Goal: Check status: Check status

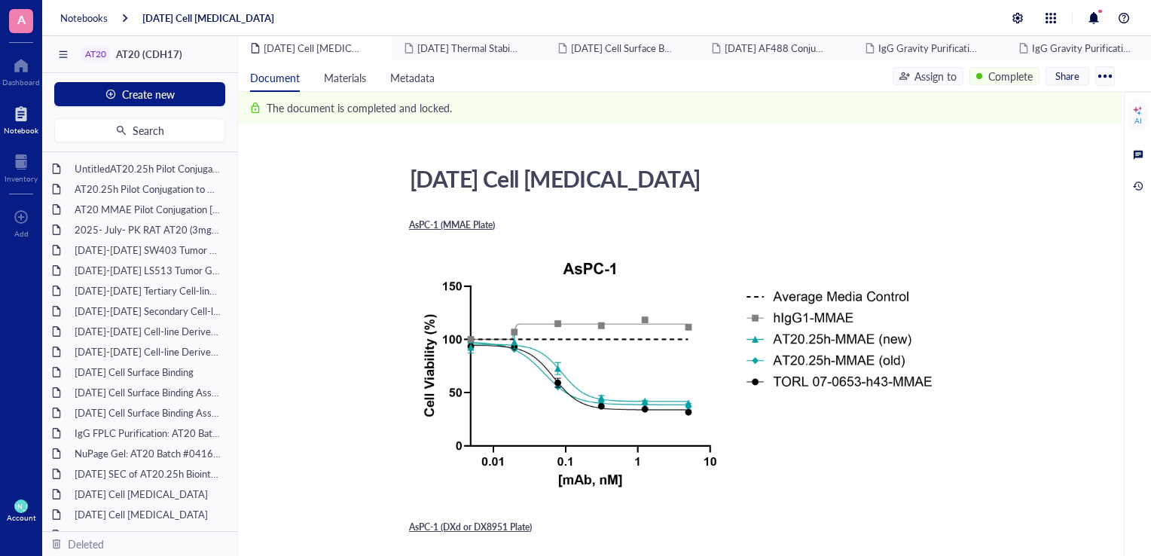
click at [12, 120] on div at bounding box center [21, 114] width 35 height 24
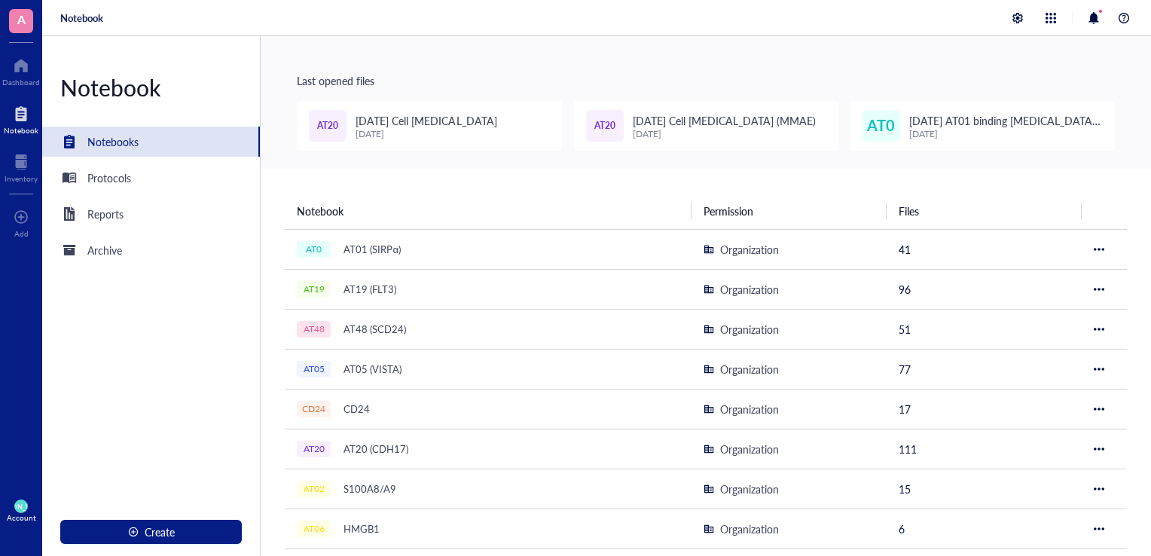
click at [984, 38] on div "Last opened files AT20 [DATE] Cell [MEDICAL_DATA] [DATE] AT20 [DATE] Cell [MEDI…" at bounding box center [706, 102] width 890 height 133
click at [664, 96] on div "Last opened files AT20 [DATE] Cell [MEDICAL_DATA] [DATE] AT20 [DATE] Cell [MEDI…" at bounding box center [706, 102] width 890 height 133
click at [897, 61] on div "Last opened files AT20 [DATE] Cell [MEDICAL_DATA] [DATE] AT20 [DATE] Cell [MEDI…" at bounding box center [706, 102] width 890 height 133
click at [536, 93] on div "Last opened files AT20 [DATE] Cell [MEDICAL_DATA] [DATE] AT20 [DATE] Cell [MEDI…" at bounding box center [706, 102] width 890 height 133
click at [16, 174] on div "Inventory" at bounding box center [21, 178] width 33 height 9
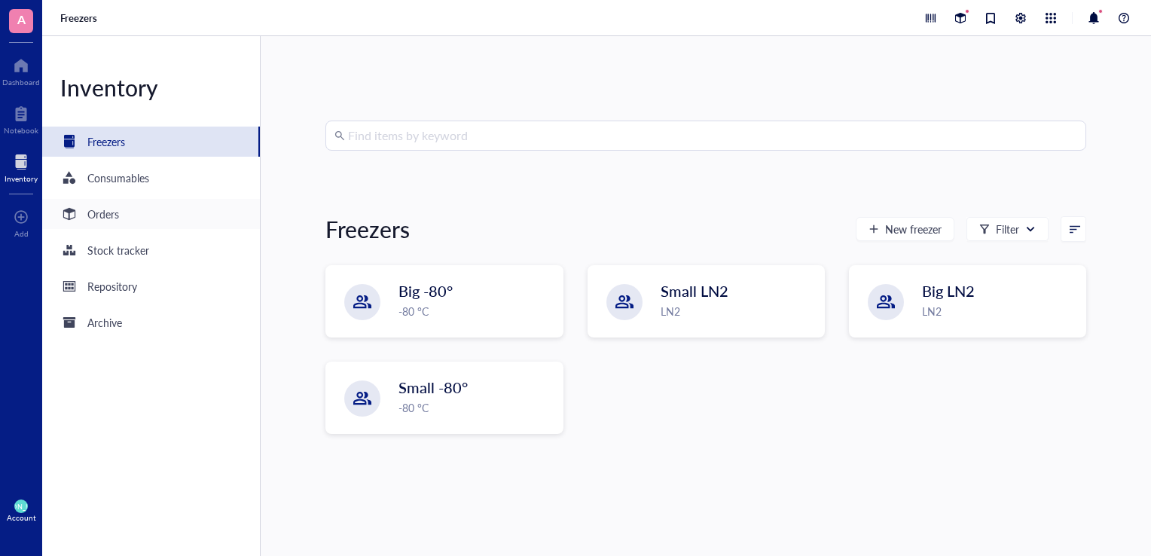
click at [99, 211] on div "Orders" at bounding box center [103, 214] width 32 height 17
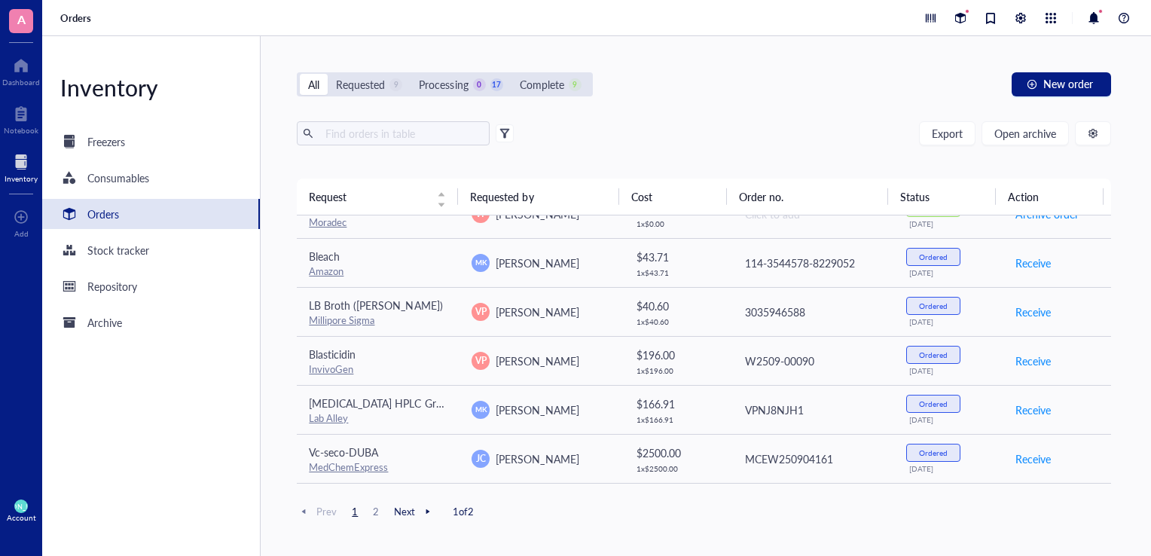
scroll to position [910, 0]
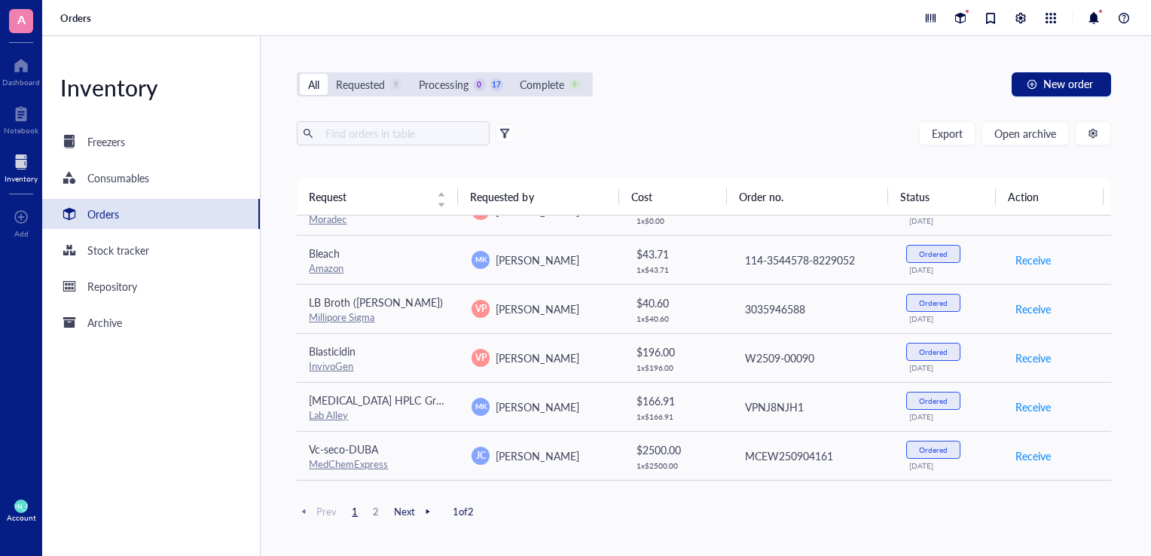
click at [728, 96] on div "All Requested 9 Processing 0 17 Complete 9 New order Export Open archive Reques…" at bounding box center [704, 296] width 887 height 520
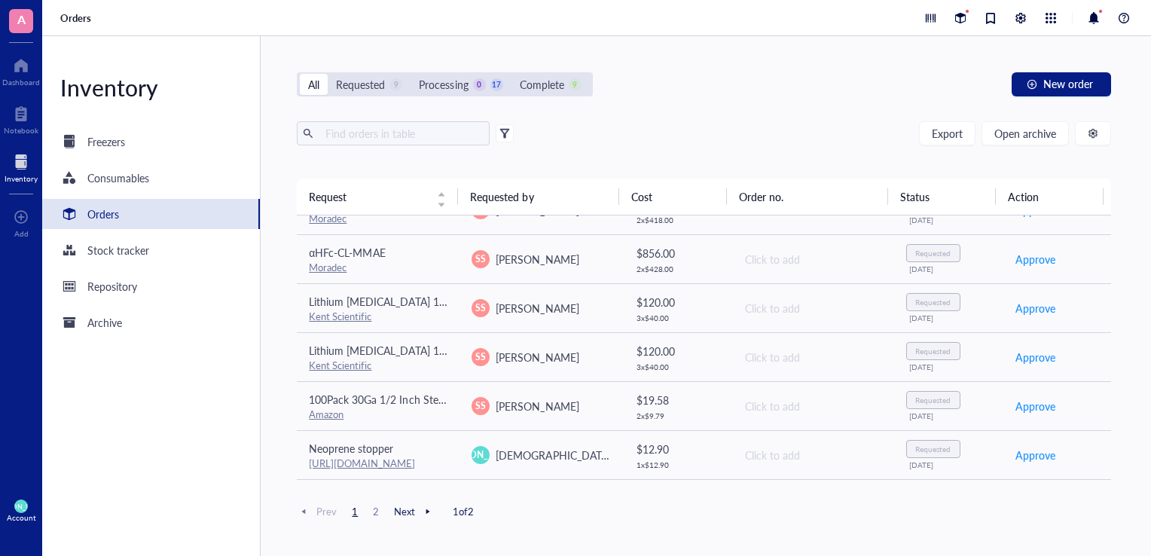
scroll to position [0, 0]
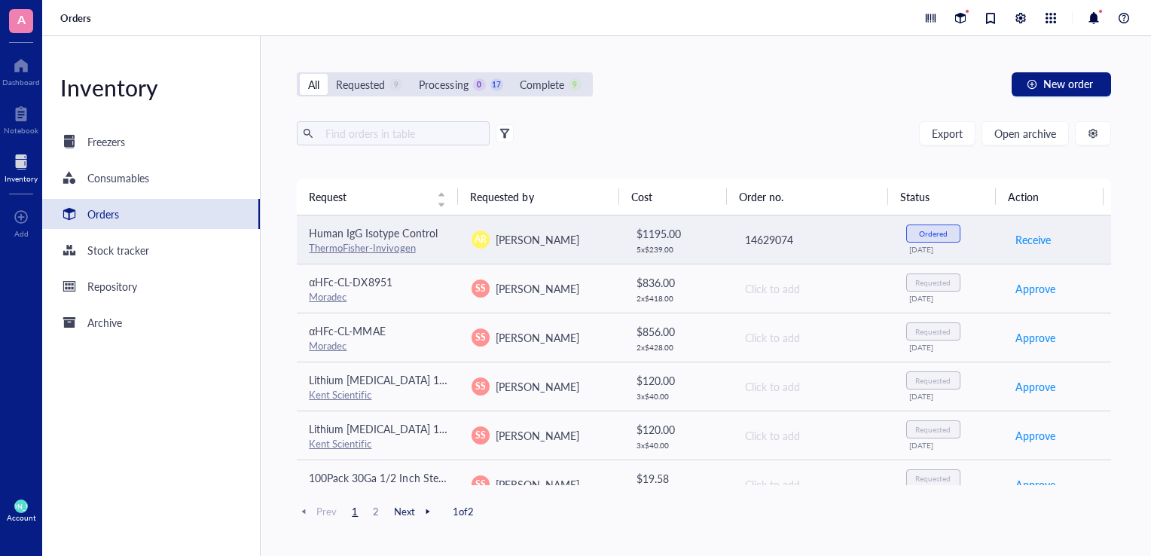
click at [402, 238] on span "Human IgG Isotype Control" at bounding box center [373, 232] width 128 height 15
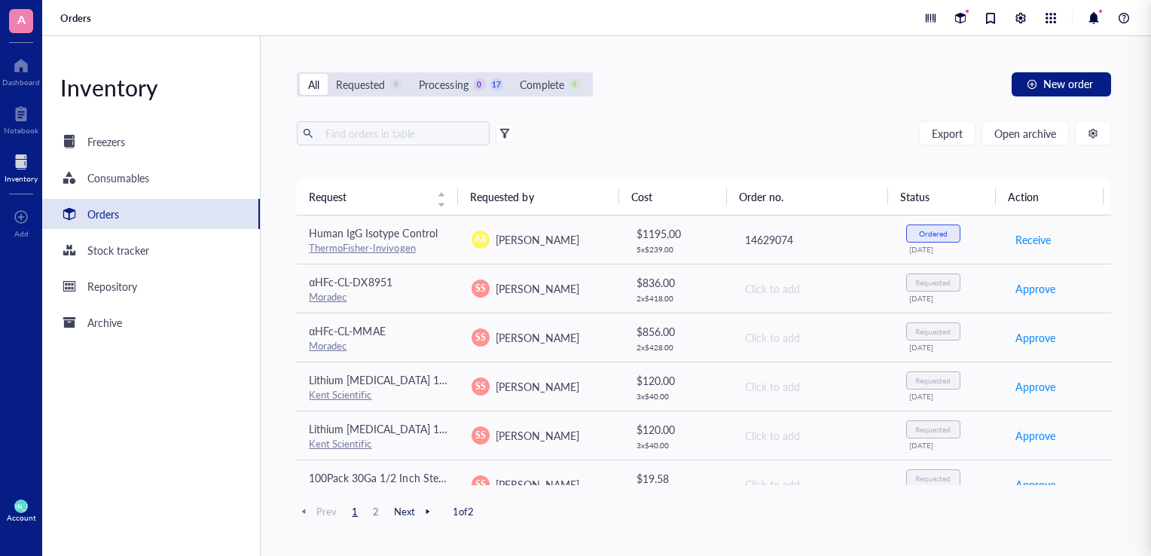
click at [701, 128] on div "Export Open archive" at bounding box center [704, 133] width 814 height 24
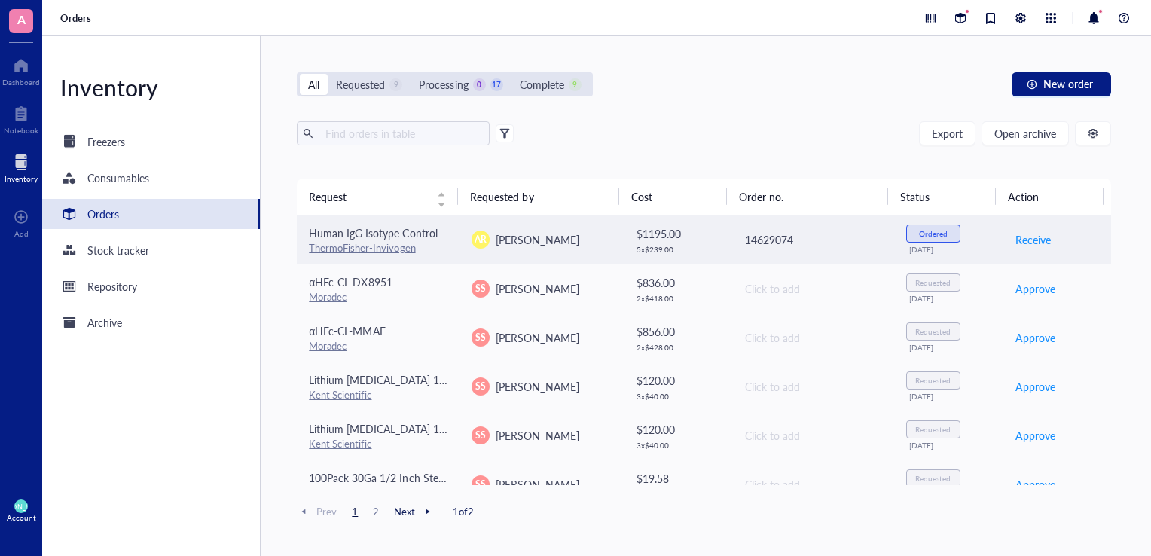
click at [426, 239] on span "Human IgG Isotype Control" at bounding box center [373, 232] width 128 height 15
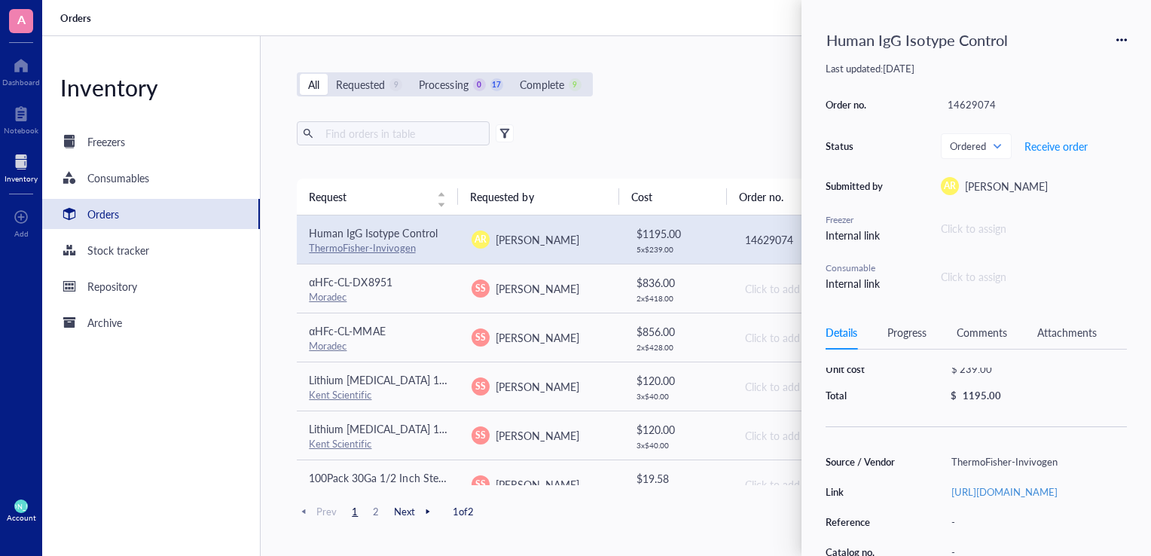
scroll to position [72, 0]
drag, startPoint x: 927, startPoint y: 444, endPoint x: 965, endPoint y: 512, distance: 77.3
click at [965, 512] on div "Grant ID - Quantity 5 Unit cost $ 239.00 Total $ 1195.00 Source / Vendor Thermo…" at bounding box center [976, 489] width 301 height 388
click at [965, 499] on link "[URL][DOMAIN_NAME]" at bounding box center [1004, 491] width 106 height 14
click at [752, 65] on div "All Requested 9 Processing 0 17 Complete 9 New order Export Open archive Reques…" at bounding box center [704, 296] width 887 height 520
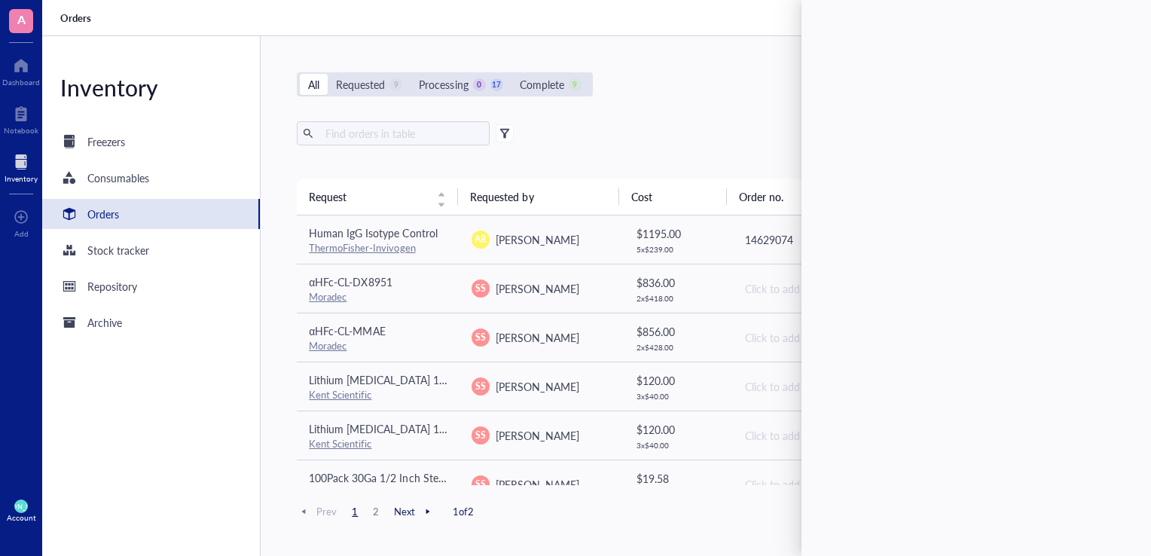
click at [684, 98] on div "All Requested 9 Processing 0 17 Complete 9 New order Export Open archive Reques…" at bounding box center [704, 296] width 887 height 520
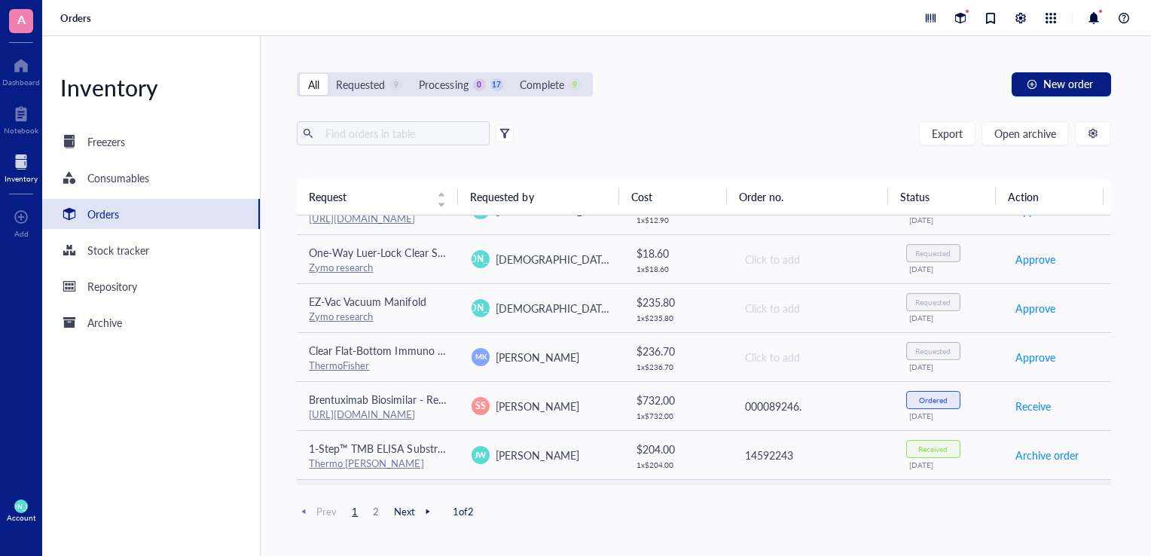
scroll to position [0, 0]
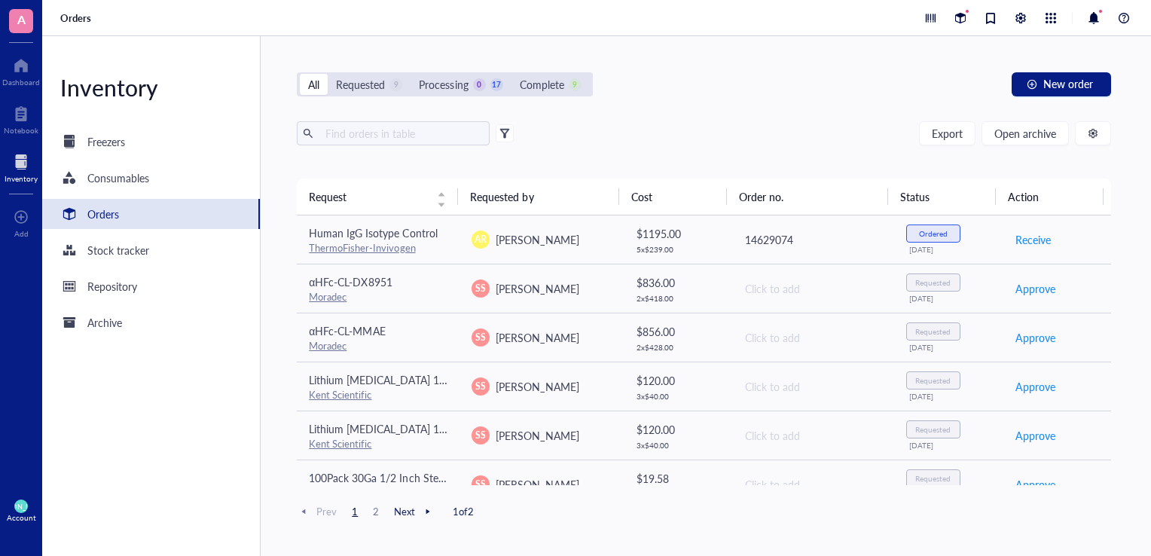
click at [677, 63] on div "All Requested 9 Processing 0 17 Complete 9 New order Export Open archive Reques…" at bounding box center [704, 296] width 887 height 520
click at [765, 103] on div "All Requested 9 Processing 0 17 Complete 9 New order Export Open archive Reques…" at bounding box center [704, 296] width 887 height 520
